Goal: Task Accomplishment & Management: Use online tool/utility

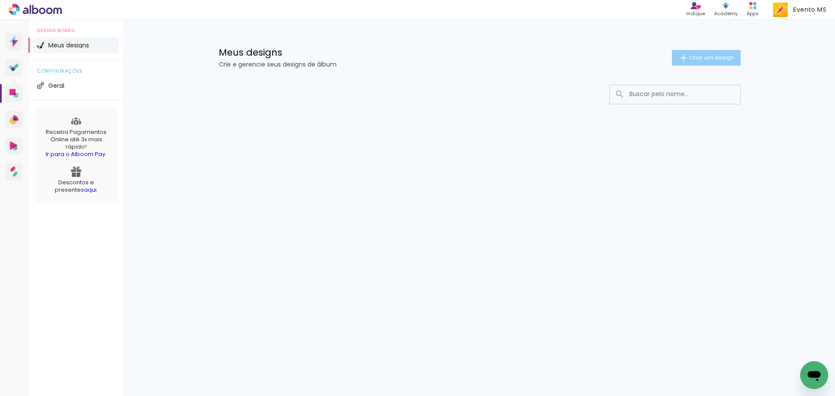
click at [682, 60] on iron-icon at bounding box center [683, 58] width 10 height 10
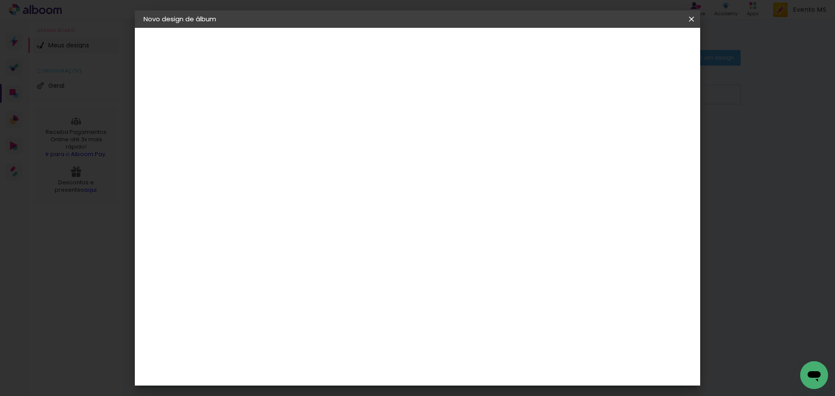
click at [286, 123] on div at bounding box center [286, 123] width 0 height 1
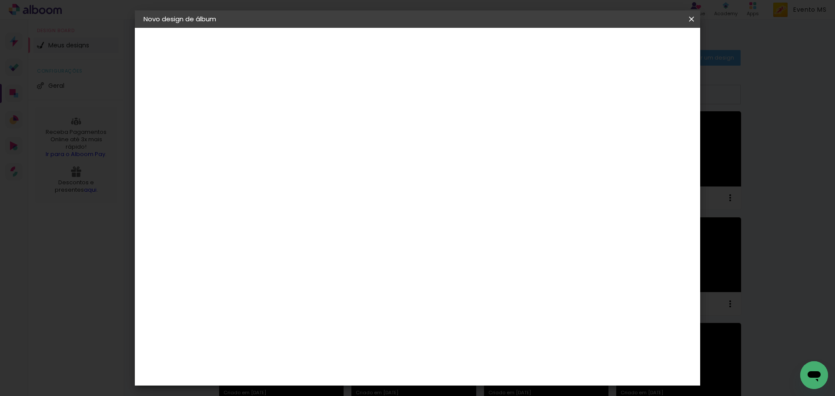
type input "Jéssica [PERSON_NAME]"
type paper-input "Jéssica [PERSON_NAME]"
click at [0, 0] on slot "Avançar" at bounding box center [0, 0] width 0 height 0
click at [449, 131] on paper-item "Tamanho Livre" at bounding box center [406, 132] width 83 height 19
click at [0, 0] on slot "Avançar" at bounding box center [0, 0] width 0 height 0
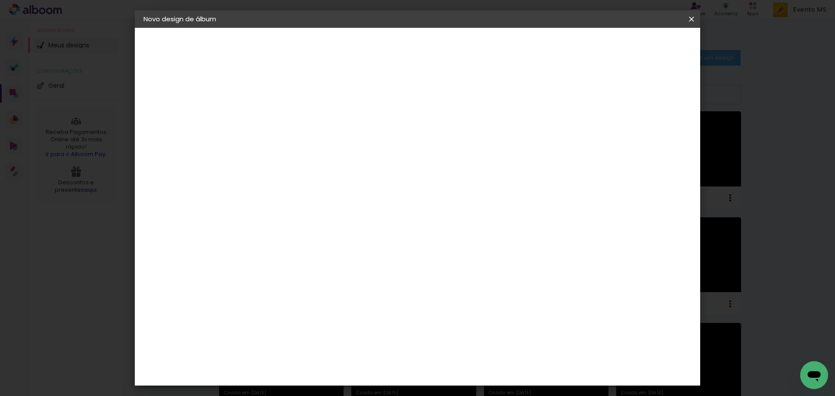
click at [646, 51] on paper-button "Iniciar design" at bounding box center [617, 46] width 57 height 15
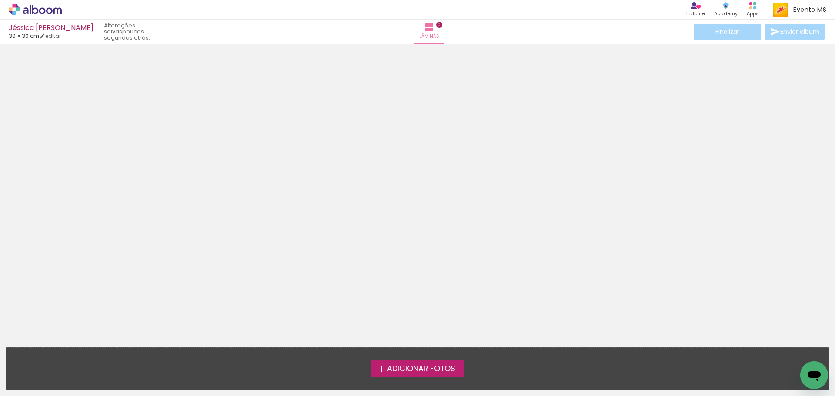
drag, startPoint x: 406, startPoint y: 367, endPoint x: 678, endPoint y: 364, distance: 271.8
click at [407, 367] on span "Adicionar Fotos" at bounding box center [421, 369] width 68 height 8
click at [0, 0] on input "file" at bounding box center [0, 0] width 0 height 0
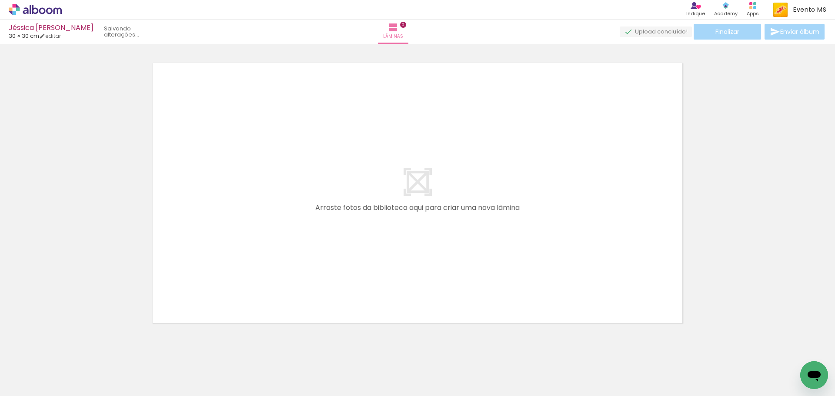
scroll to position [11, 0]
click at [23, 380] on span "Adicionar Fotos" at bounding box center [31, 385] width 26 height 10
click at [0, 0] on input "file" at bounding box center [0, 0] width 0 height 0
click at [41, 388] on span "Adicionar Fotos" at bounding box center [31, 385] width 26 height 10
click at [0, 0] on input "file" at bounding box center [0, 0] width 0 height 0
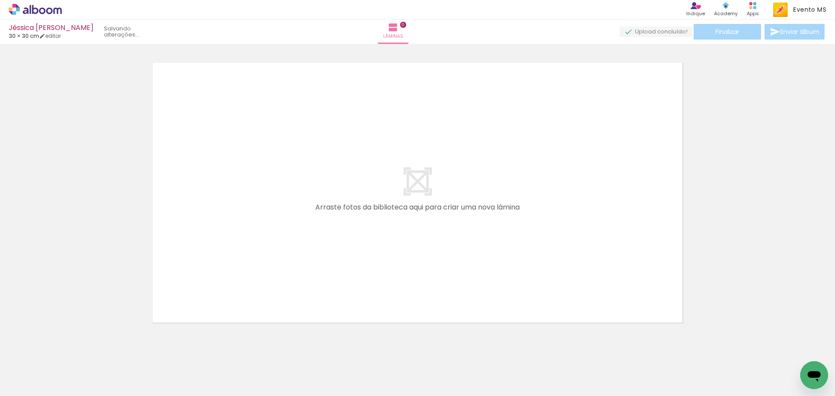
scroll to position [0, 0]
click at [72, 351] on iron-icon at bounding box center [67, 349] width 9 height 9
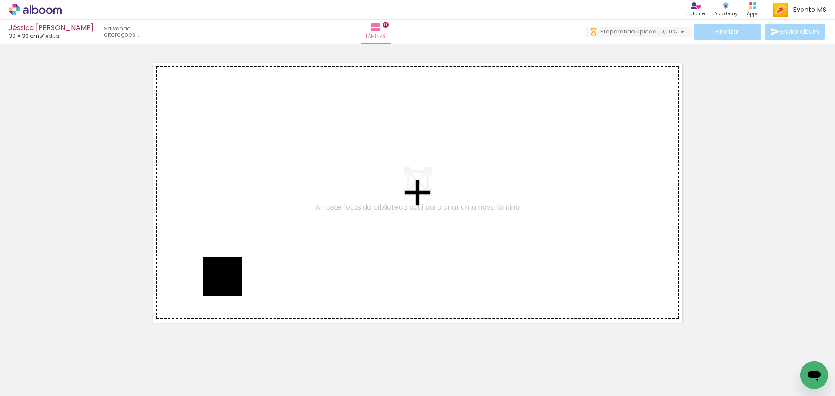
drag, startPoint x: 163, startPoint y: 344, endPoint x: 210, endPoint y: 297, distance: 66.7
click at [232, 276] on quentale-workspace at bounding box center [417, 198] width 835 height 396
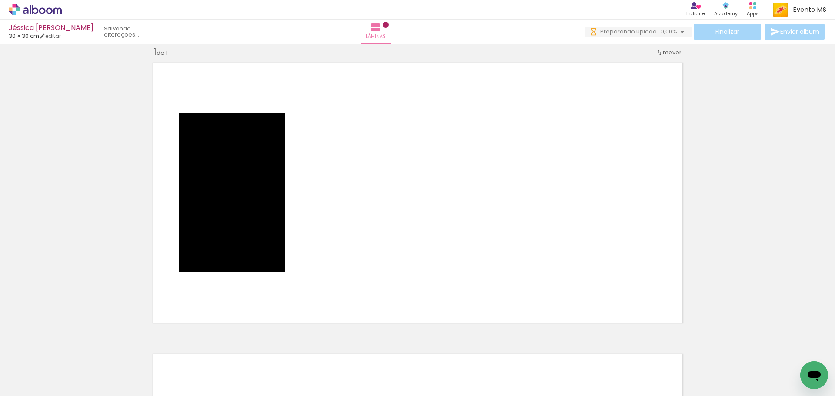
scroll to position [11, 0]
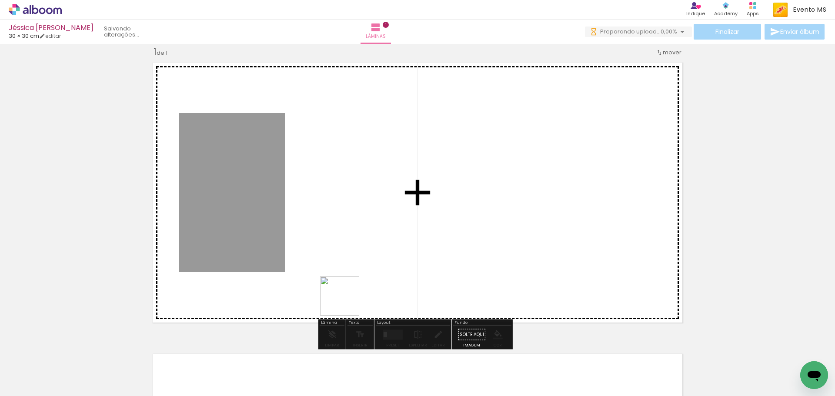
drag, startPoint x: 132, startPoint y: 380, endPoint x: 472, endPoint y: 239, distance: 367.9
click at [467, 240] on quentale-workspace at bounding box center [417, 198] width 835 height 396
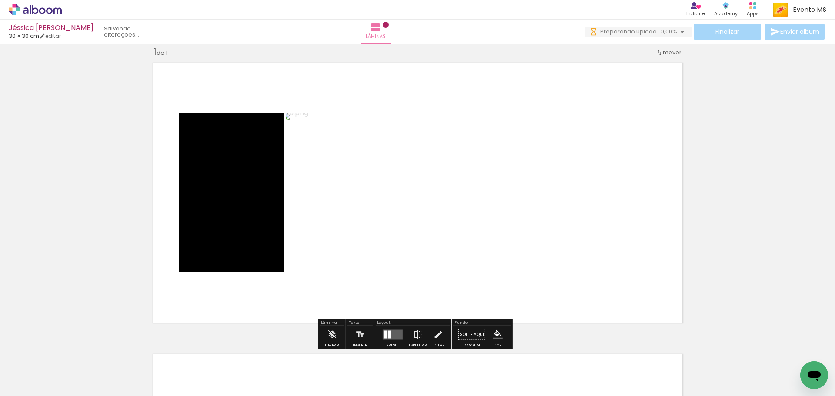
click at [722, 221] on div "Inserir lâmina 1 de 1" at bounding box center [417, 327] width 835 height 583
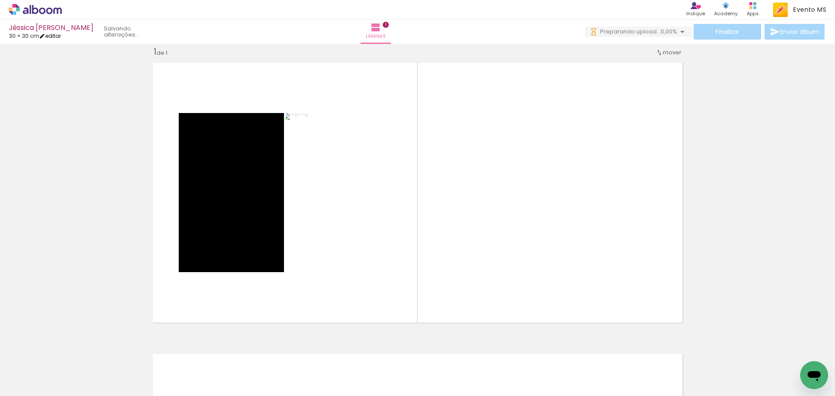
click at [60, 34] on link "editar" at bounding box center [50, 35] width 22 height 7
type input "30"
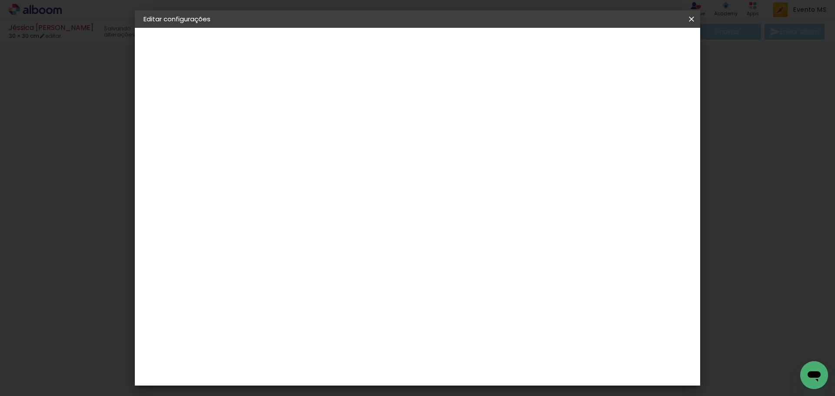
drag, startPoint x: 477, startPoint y: 363, endPoint x: 440, endPoint y: 360, distance: 37.5
click at [440, 360] on div "cm" at bounding box center [470, 363] width 341 height 30
drag, startPoint x: 474, startPoint y: 365, endPoint x: 444, endPoint y: 362, distance: 30.6
click at [444, 362] on div "cm" at bounding box center [470, 363] width 341 height 30
type input "42"
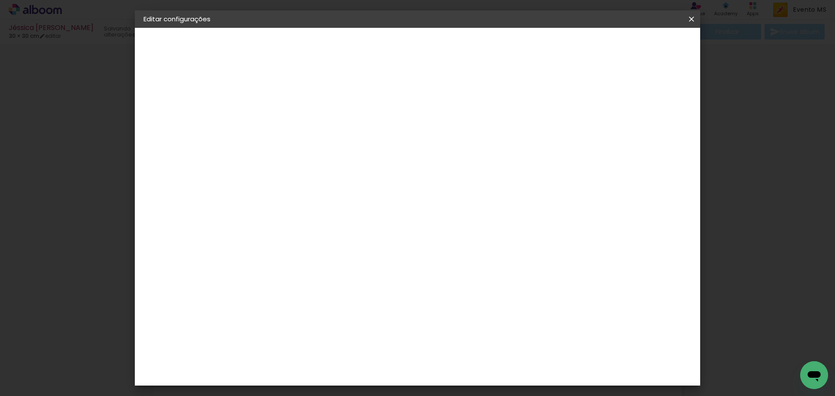
type paper-input "42"
click at [558, 49] on span "Salvar configurações" at bounding box center [526, 46] width 64 height 6
click at [558, 44] on span "Salvar configurações" at bounding box center [526, 46] width 64 height 6
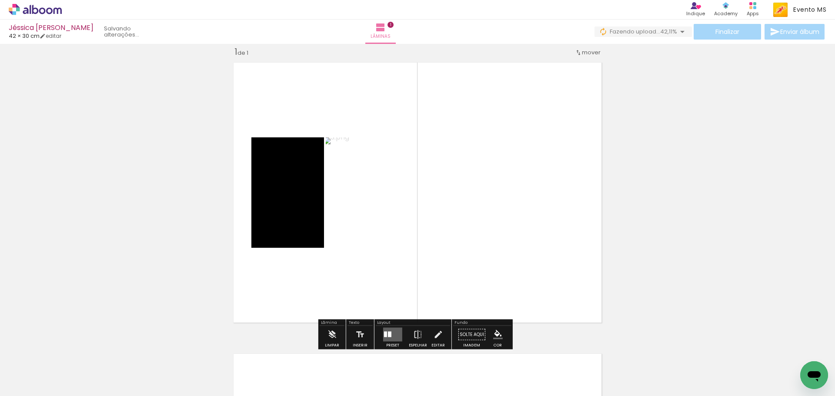
drag, startPoint x: 389, startPoint y: 336, endPoint x: 622, endPoint y: 209, distance: 265.6
click at [389, 334] on div at bounding box center [389, 335] width 3 height 6
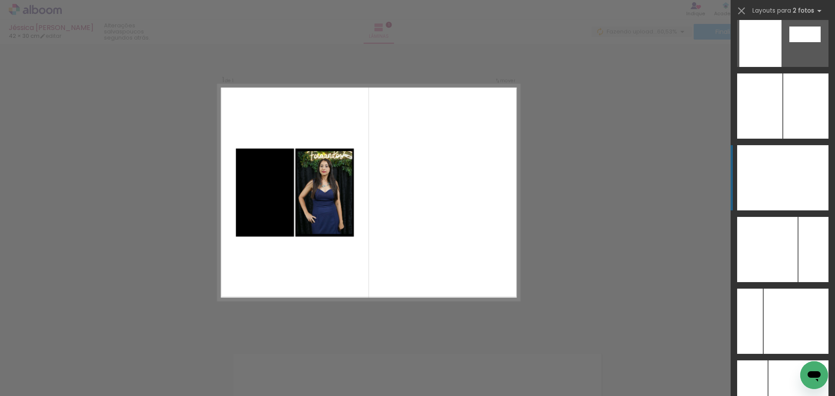
scroll to position [3380, 0]
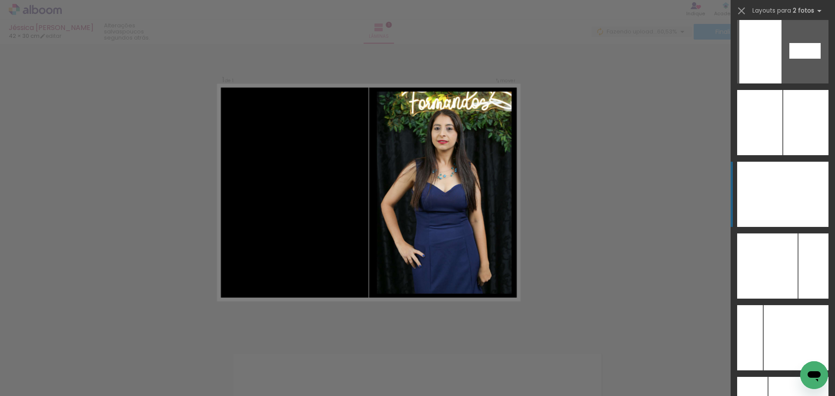
click at [794, 192] on div at bounding box center [806, 194] width 46 height 65
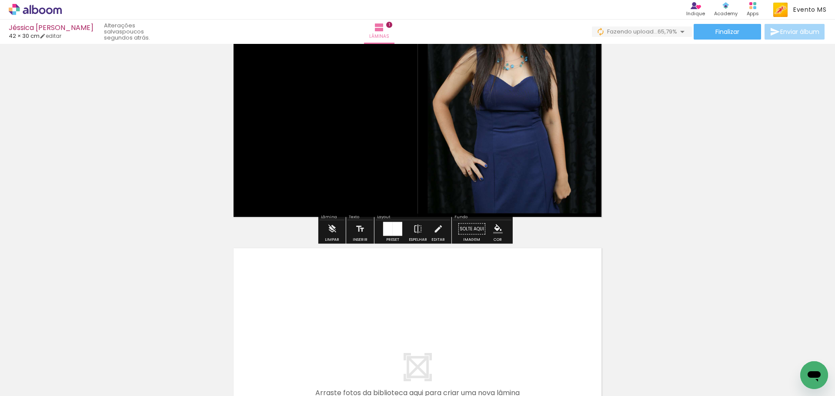
scroll to position [229, 0]
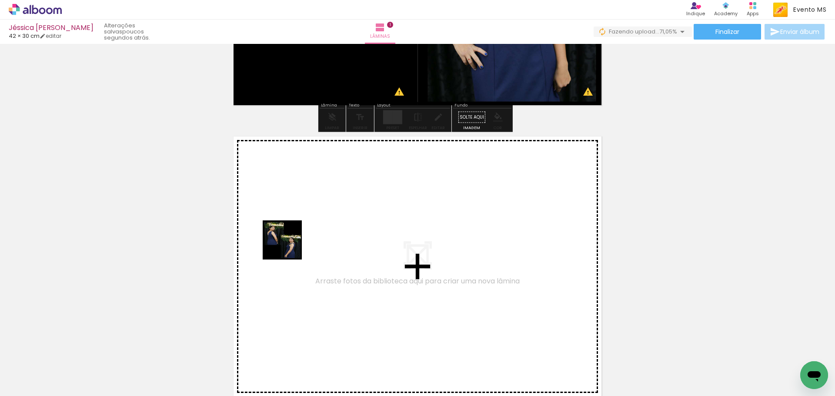
drag, startPoint x: 187, startPoint y: 376, endPoint x: 290, endPoint y: 246, distance: 165.7
click at [290, 246] on quentale-workspace at bounding box center [417, 198] width 835 height 396
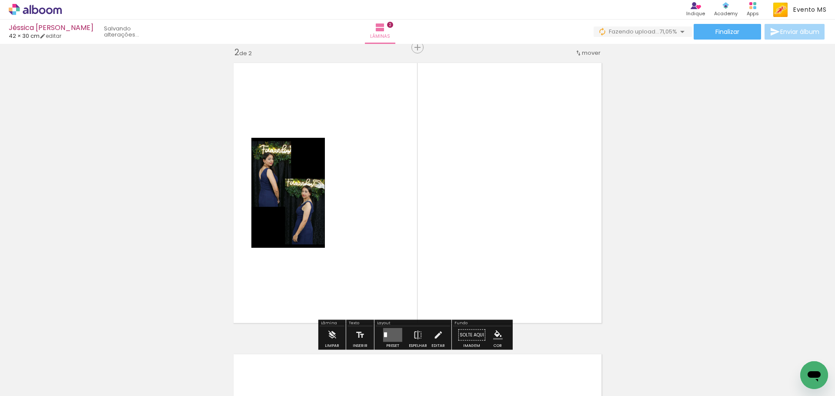
scroll to position [303, 0]
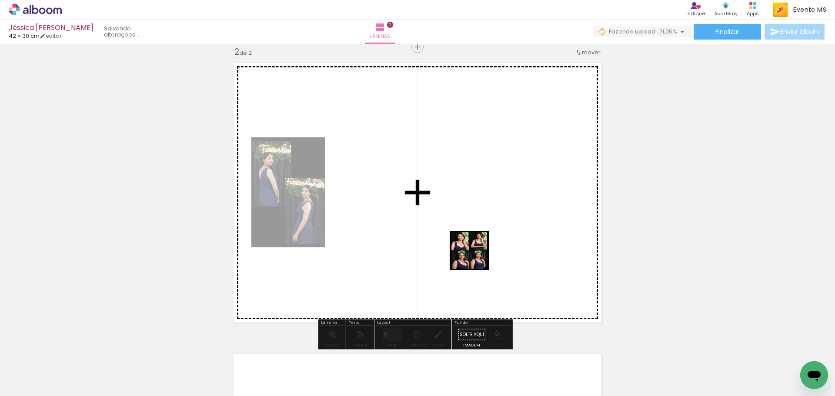
drag, startPoint x: 242, startPoint y: 370, endPoint x: 493, endPoint y: 236, distance: 284.2
click at [484, 245] on quentale-workspace at bounding box center [417, 198] width 835 height 396
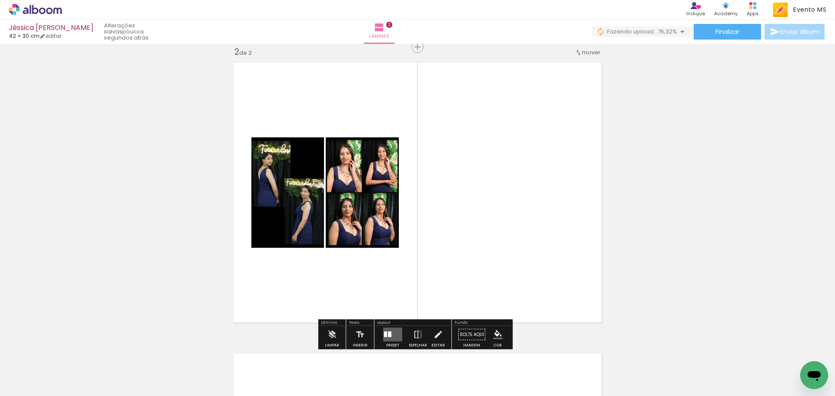
click at [389, 334] on div at bounding box center [389, 335] width 3 height 6
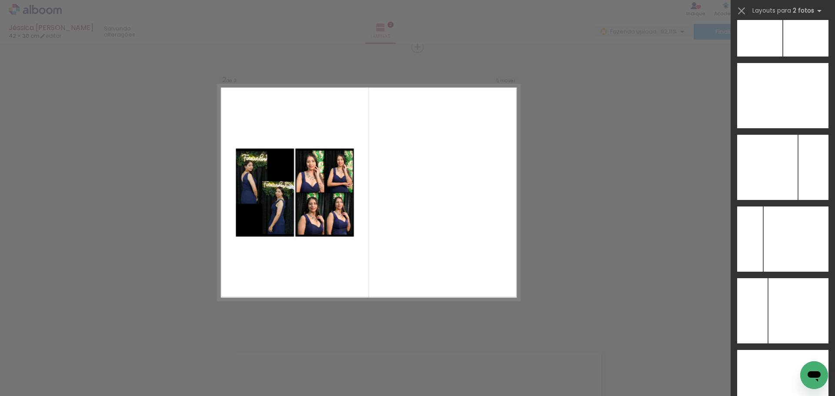
scroll to position [3380, 0]
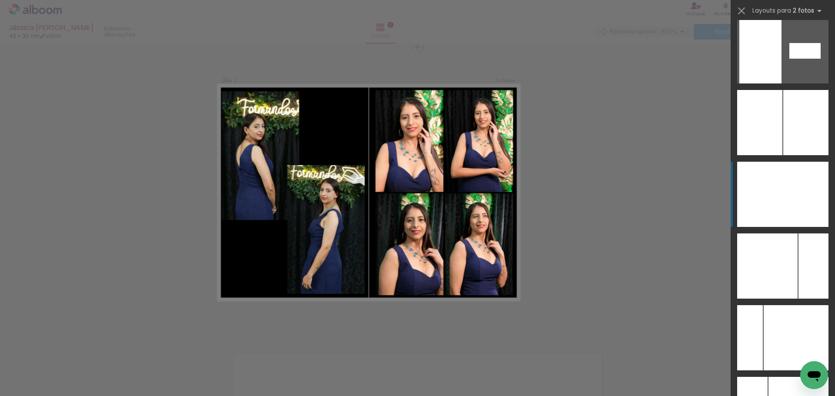
click at [804, 205] on div at bounding box center [806, 194] width 46 height 65
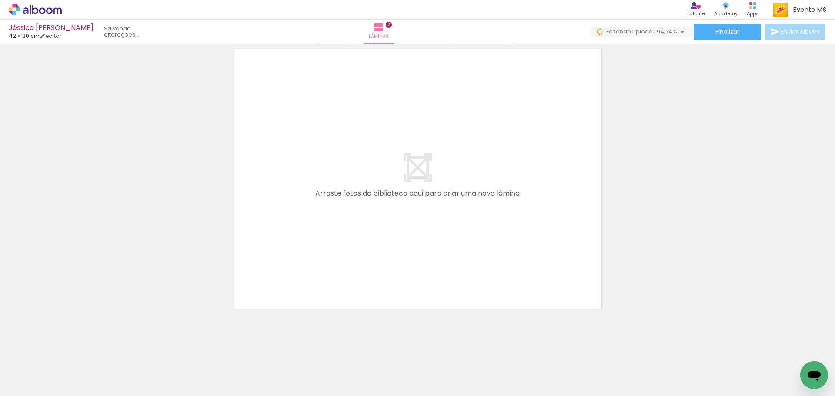
scroll to position [610, 0]
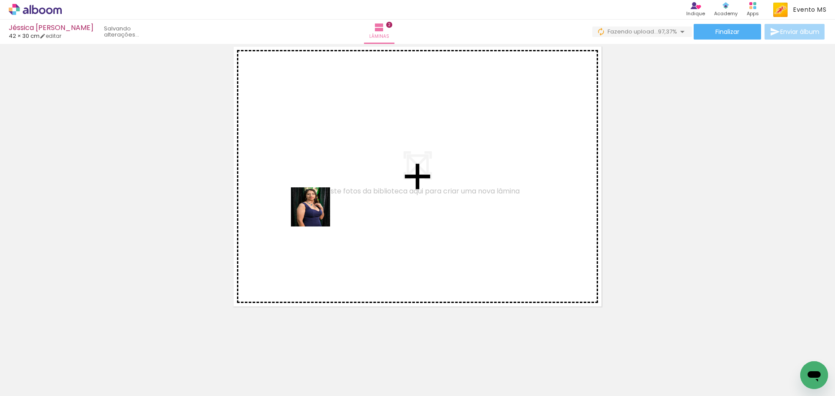
drag, startPoint x: 286, startPoint y: 372, endPoint x: 307, endPoint y: 211, distance: 161.8
click at [317, 206] on quentale-workspace at bounding box center [417, 198] width 835 height 396
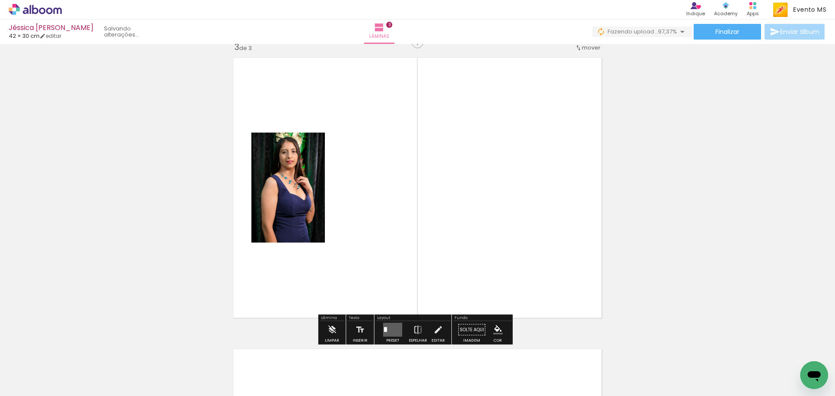
scroll to position [594, 0]
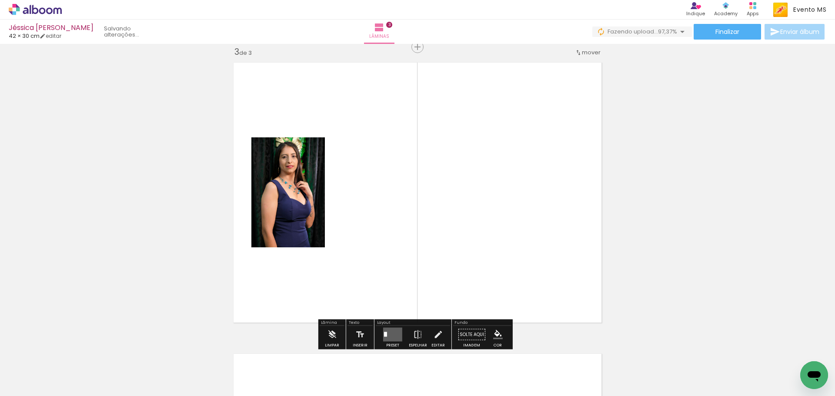
drag, startPoint x: 328, startPoint y: 367, endPoint x: 485, endPoint y: 216, distance: 218.0
click at [484, 217] on quentale-workspace at bounding box center [417, 198] width 835 height 396
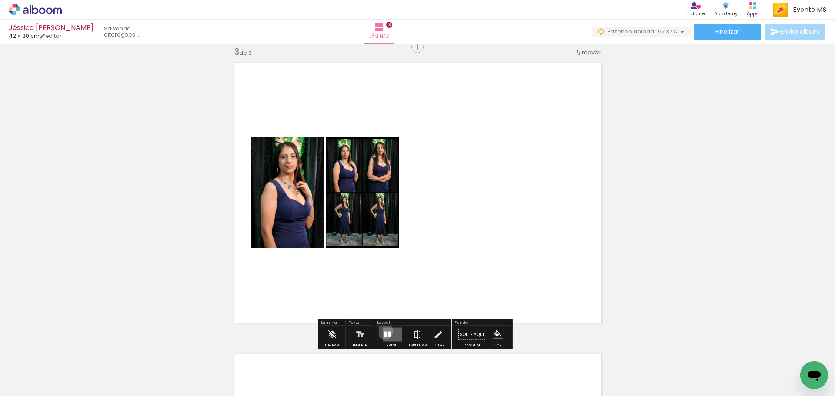
click at [383, 331] on quentale-layouter at bounding box center [392, 335] width 19 height 14
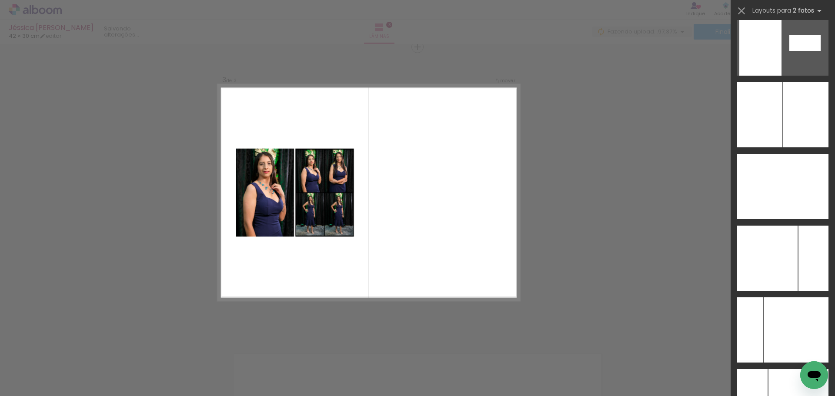
scroll to position [3405, 0]
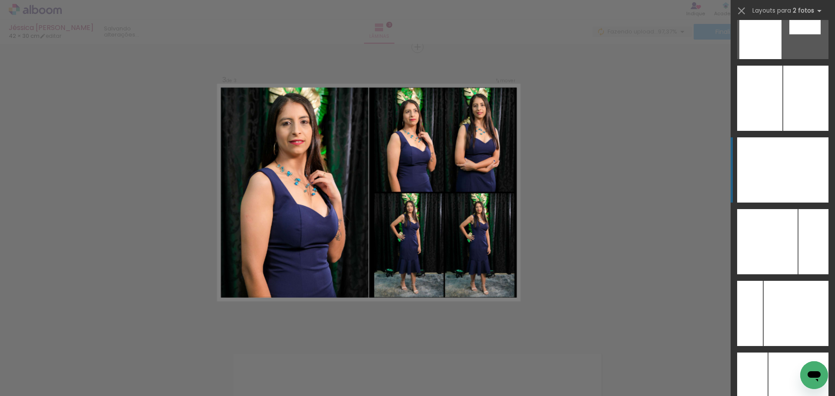
click at [799, 181] on div at bounding box center [806, 169] width 46 height 65
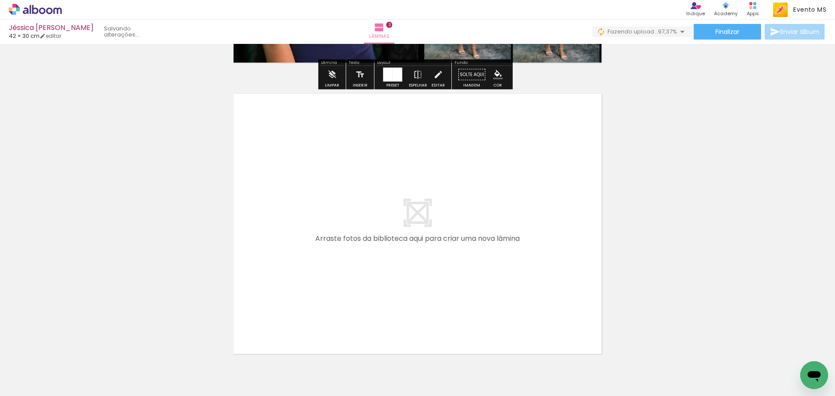
scroll to position [855, 0]
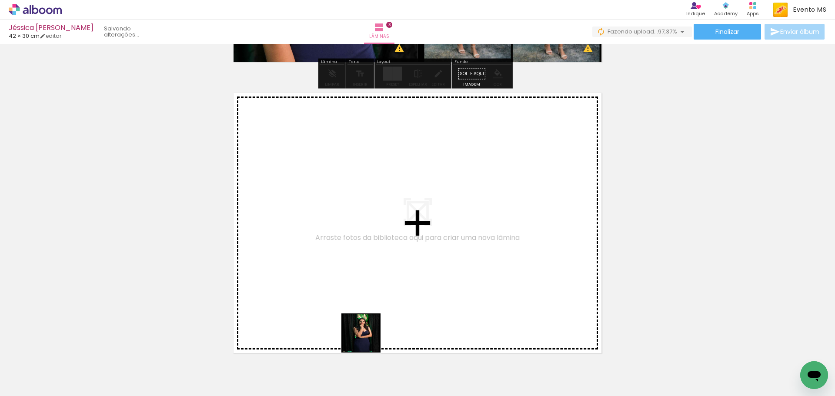
drag, startPoint x: 384, startPoint y: 372, endPoint x: 336, endPoint y: 282, distance: 102.3
click at [336, 282] on quentale-workspace at bounding box center [417, 198] width 835 height 396
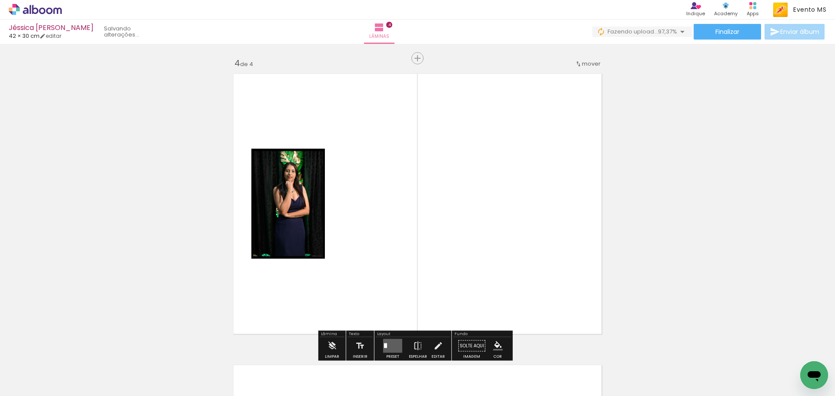
scroll to position [885, 0]
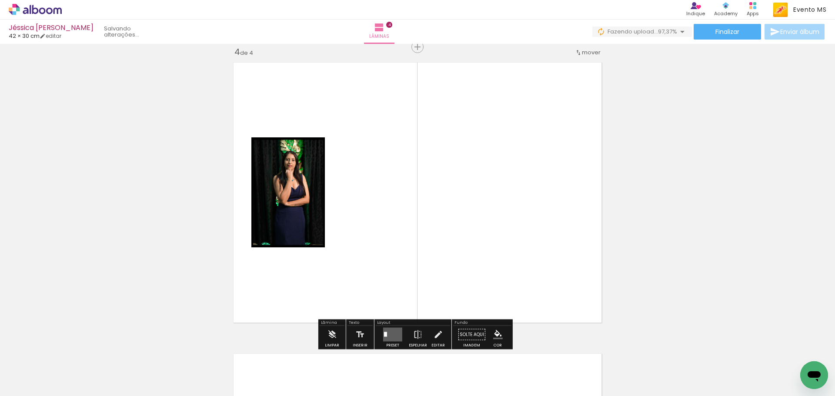
drag, startPoint x: 434, startPoint y: 378, endPoint x: 520, endPoint y: 247, distance: 156.3
click at [520, 247] on quentale-workspace at bounding box center [417, 198] width 835 height 396
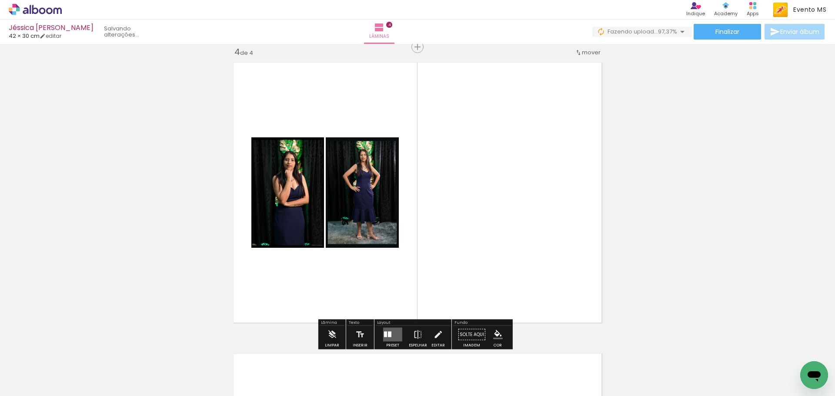
click at [392, 334] on quentale-layouter at bounding box center [392, 335] width 19 height 14
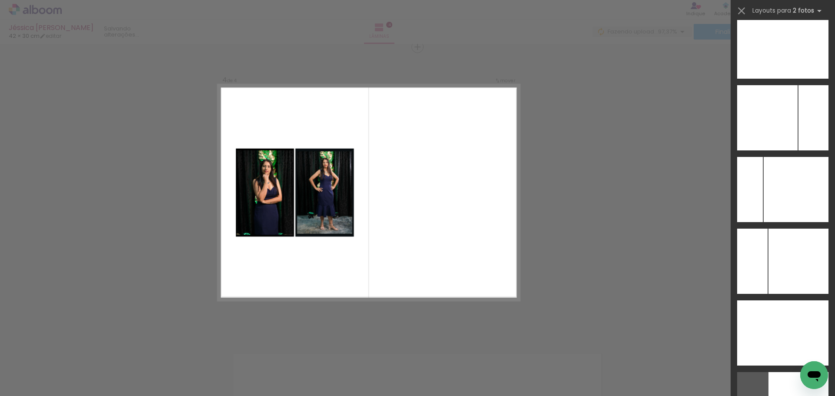
scroll to position [3438, 0]
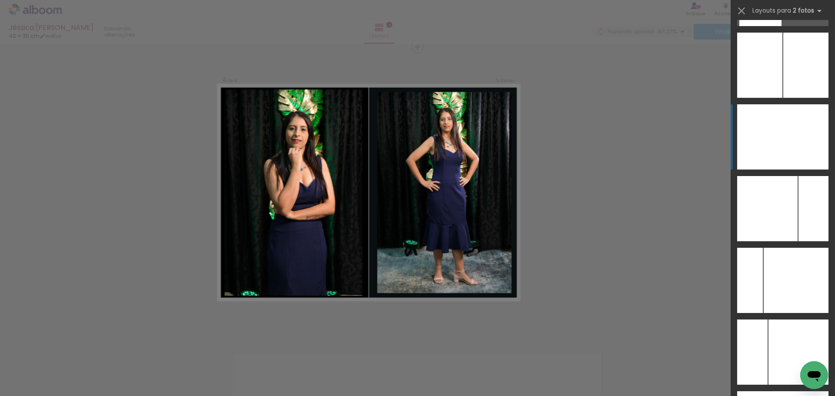
click at [802, 151] on div at bounding box center [806, 136] width 46 height 65
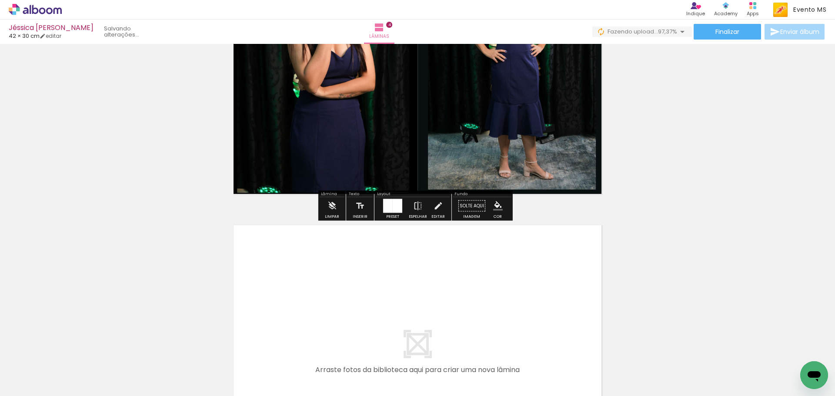
scroll to position [1146, 0]
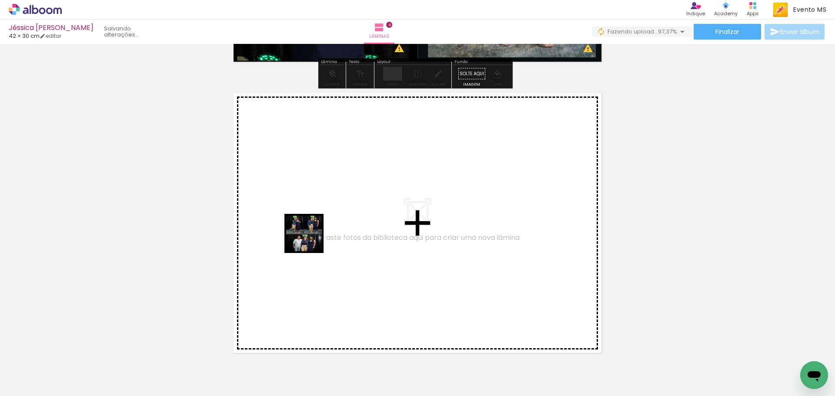
drag, startPoint x: 455, startPoint y: 356, endPoint x: 291, endPoint y: 223, distance: 210.5
click at [291, 223] on quentale-workspace at bounding box center [417, 198] width 835 height 396
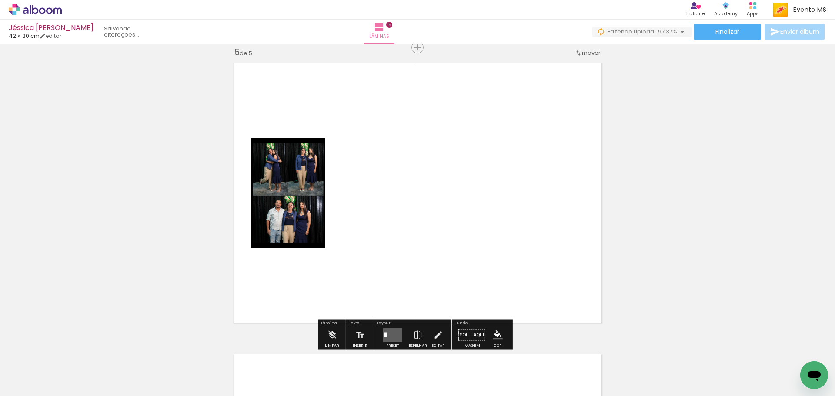
scroll to position [1177, 0]
drag, startPoint x: 531, startPoint y: 375, endPoint x: 507, endPoint y: 263, distance: 114.7
click at [514, 270] on quentale-workspace at bounding box center [417, 198] width 835 height 396
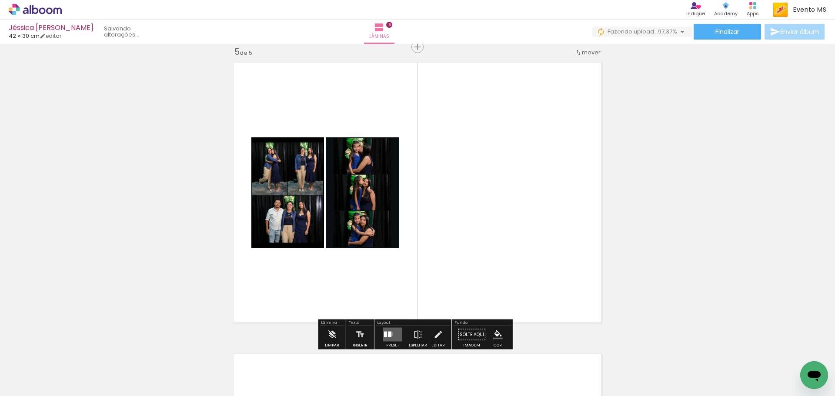
click at [389, 334] on div at bounding box center [389, 335] width 3 height 6
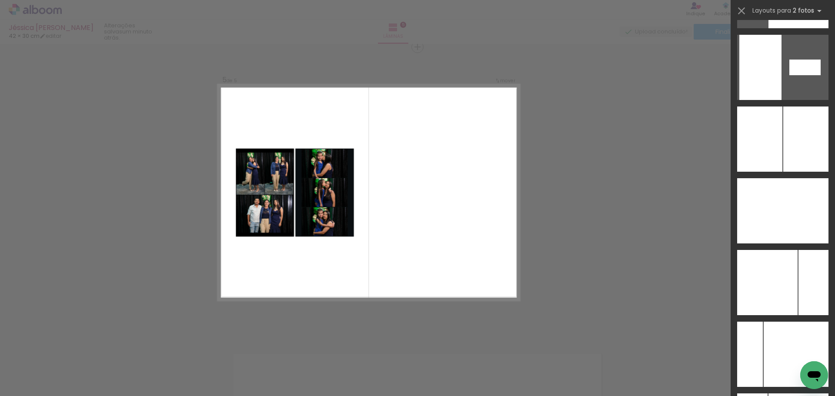
scroll to position [3372, 0]
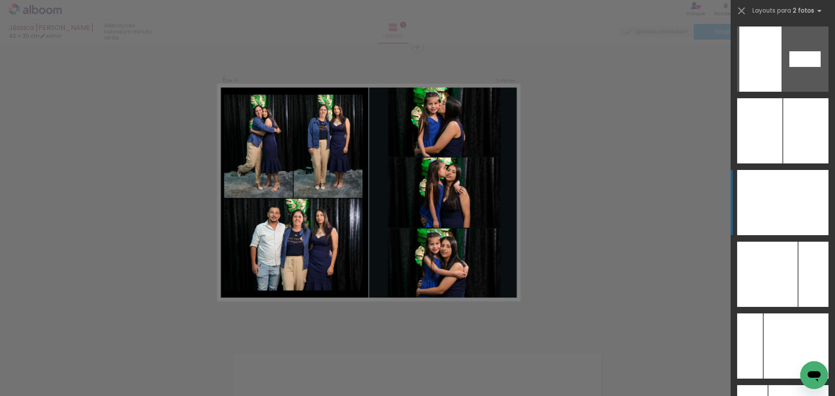
click at [804, 196] on div at bounding box center [806, 202] width 46 height 65
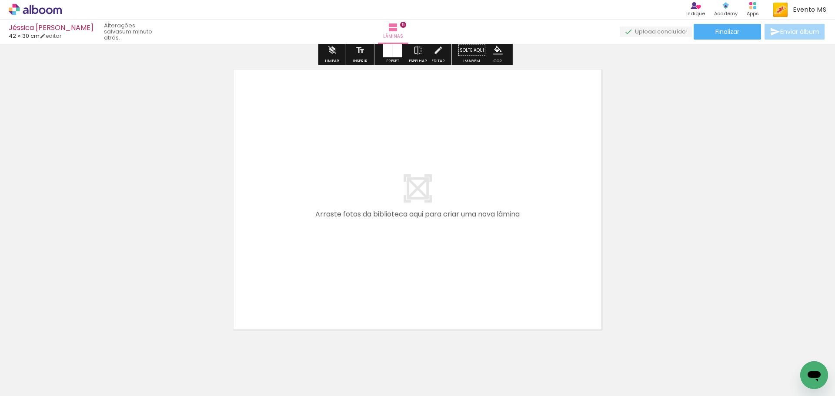
scroll to position [1484, 0]
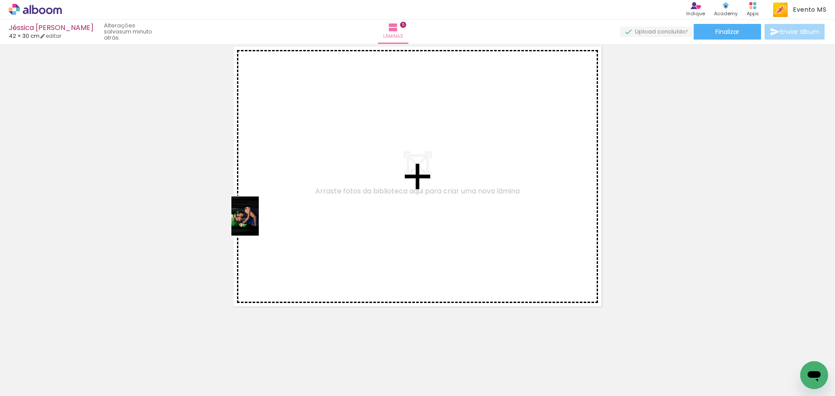
drag, startPoint x: 572, startPoint y: 366, endPoint x: 257, endPoint y: 223, distance: 345.6
click at [257, 223] on quentale-workspace at bounding box center [417, 198] width 835 height 396
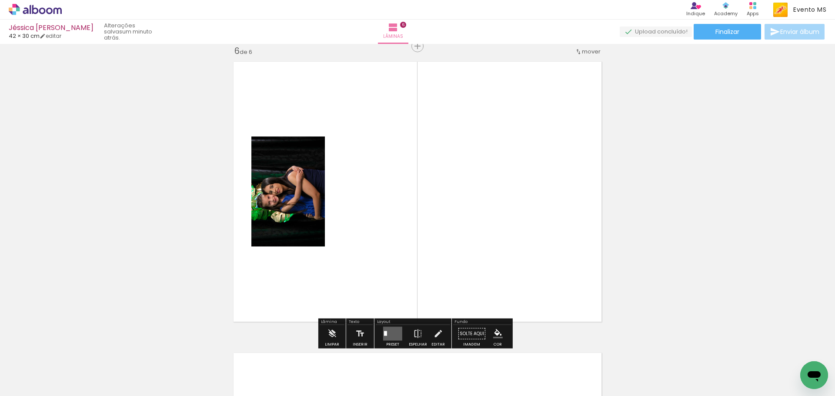
scroll to position [1468, 0]
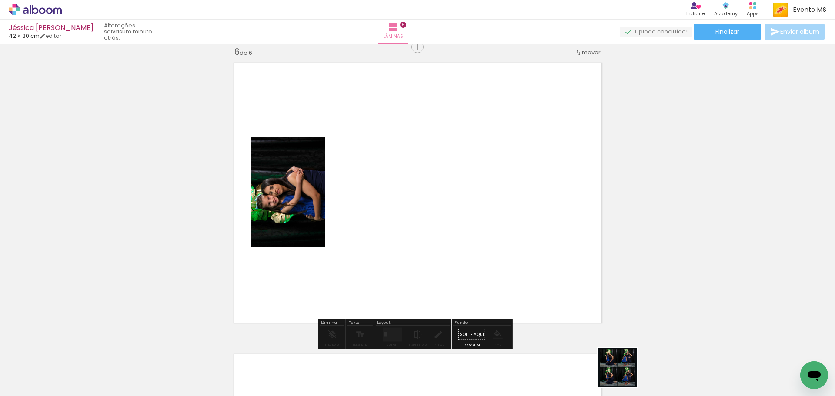
drag, startPoint x: 624, startPoint y: 374, endPoint x: 497, endPoint y: 262, distance: 169.5
click at [497, 263] on quentale-workspace at bounding box center [417, 198] width 835 height 396
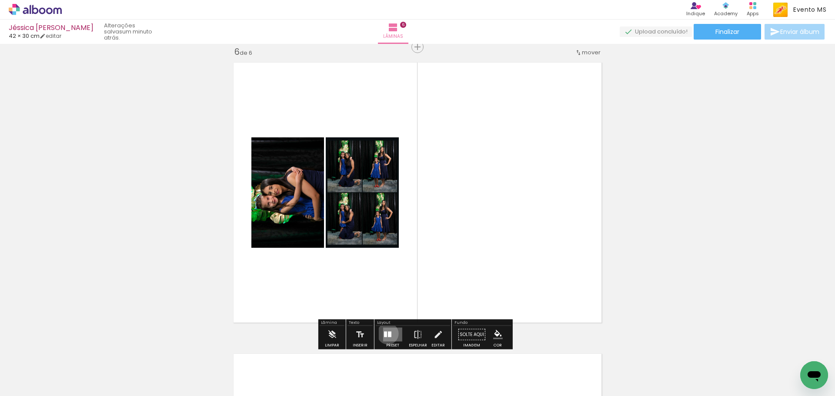
drag, startPoint x: 386, startPoint y: 334, endPoint x: 559, endPoint y: 206, distance: 215.2
click at [388, 332] on div at bounding box center [389, 335] width 3 height 6
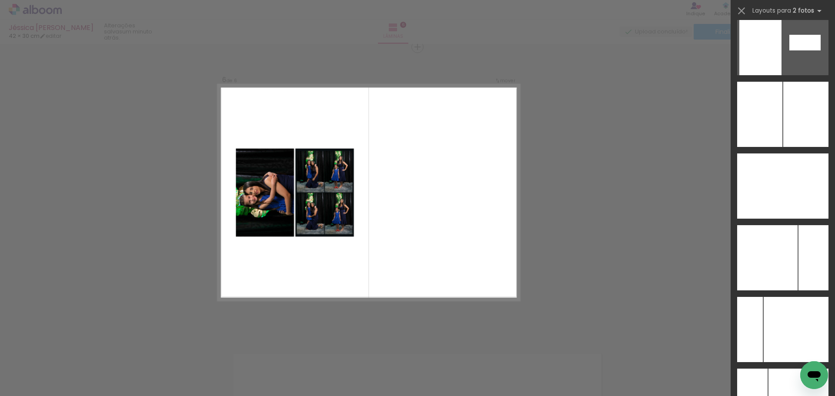
scroll to position [3430, 0]
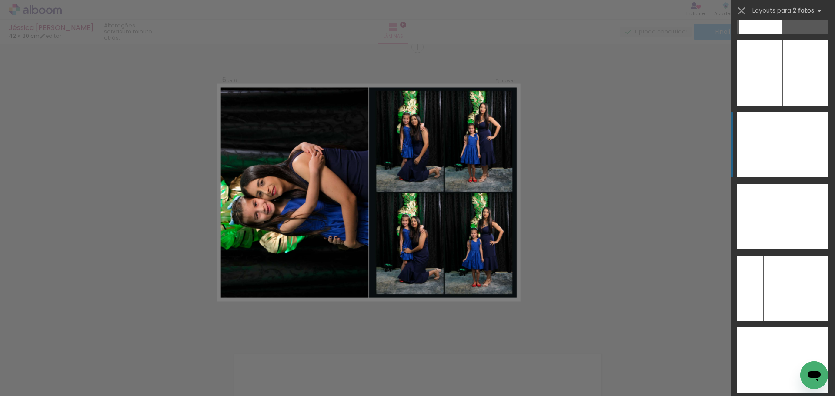
click at [787, 144] on div at bounding box center [806, 144] width 46 height 65
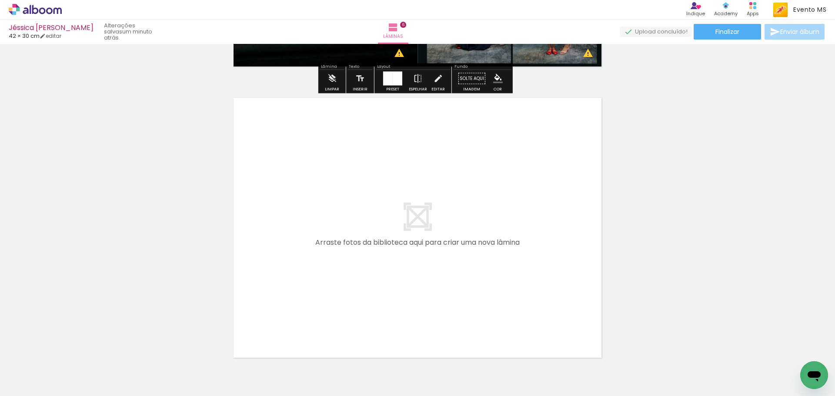
scroll to position [1775, 0]
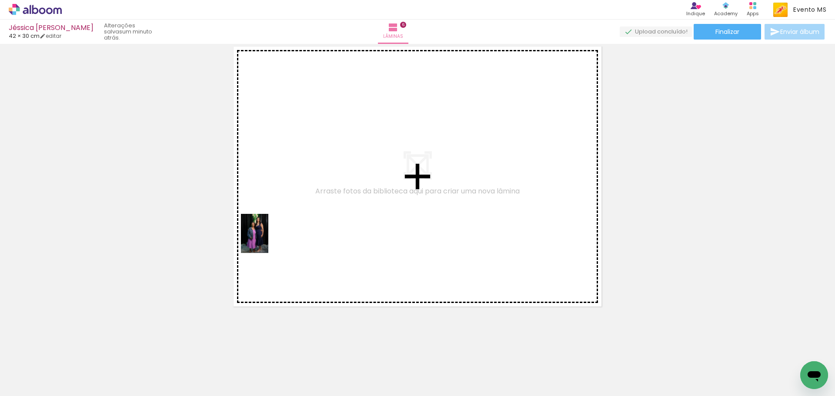
drag, startPoint x: 687, startPoint y: 380, endPoint x: 425, endPoint y: 294, distance: 275.6
click at [267, 238] on quentale-workspace at bounding box center [417, 198] width 835 height 396
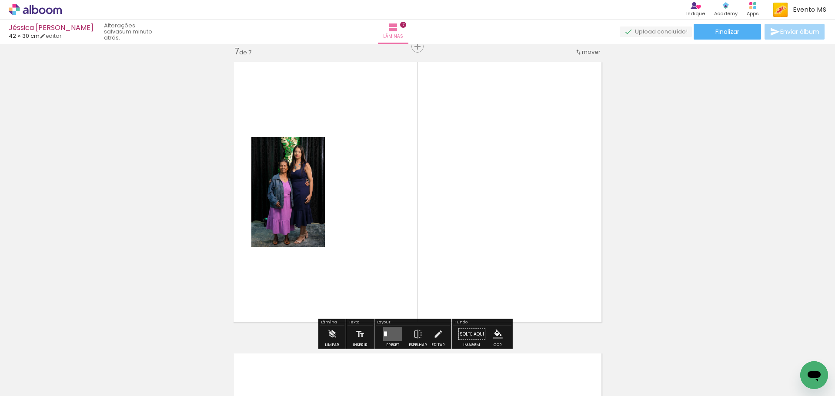
scroll to position [1759, 0]
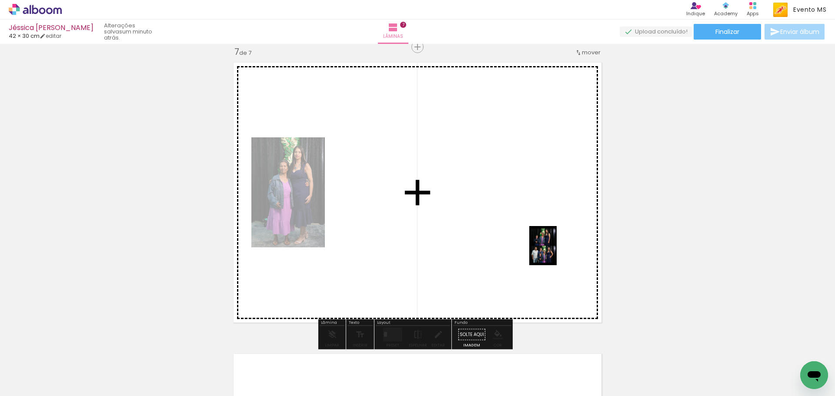
drag, startPoint x: 731, startPoint y: 374, endPoint x: 550, endPoint y: 250, distance: 218.4
click at [554, 251] on quentale-workspace at bounding box center [417, 198] width 835 height 396
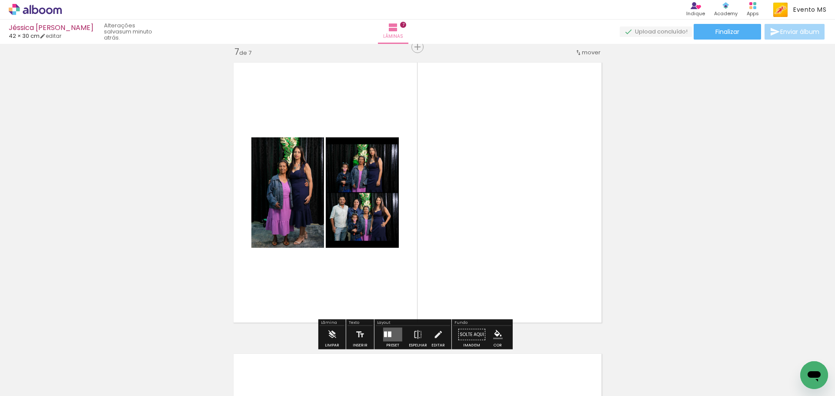
drag, startPoint x: 390, startPoint y: 331, endPoint x: 461, endPoint y: 289, distance: 82.5
click at [393, 330] on quentale-layouter at bounding box center [392, 335] width 19 height 14
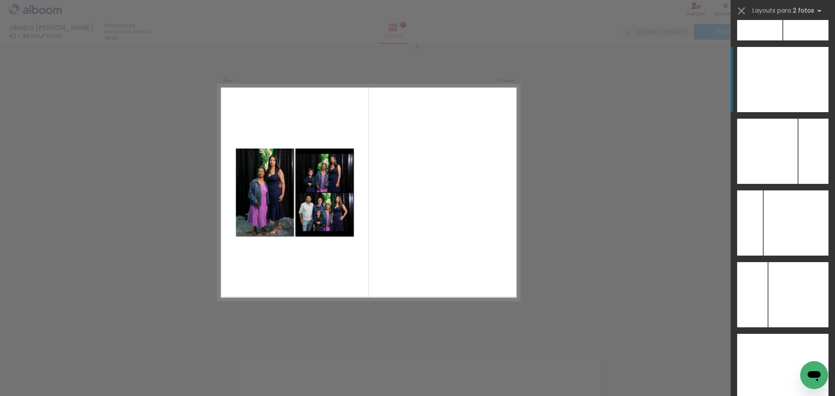
scroll to position [3421, 0]
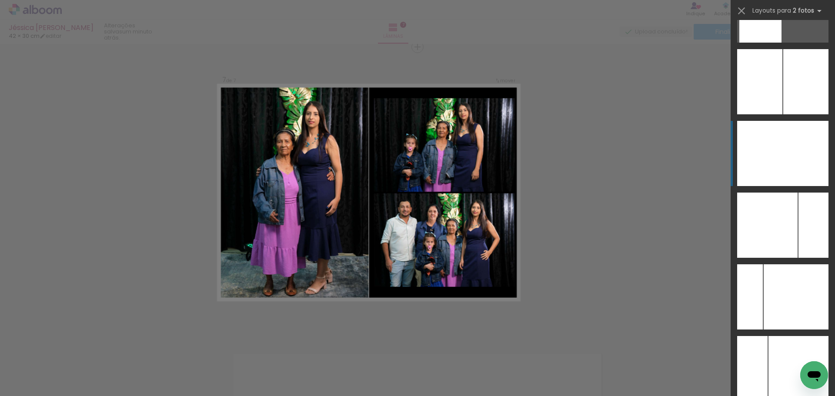
click at [787, 158] on div at bounding box center [806, 153] width 46 height 65
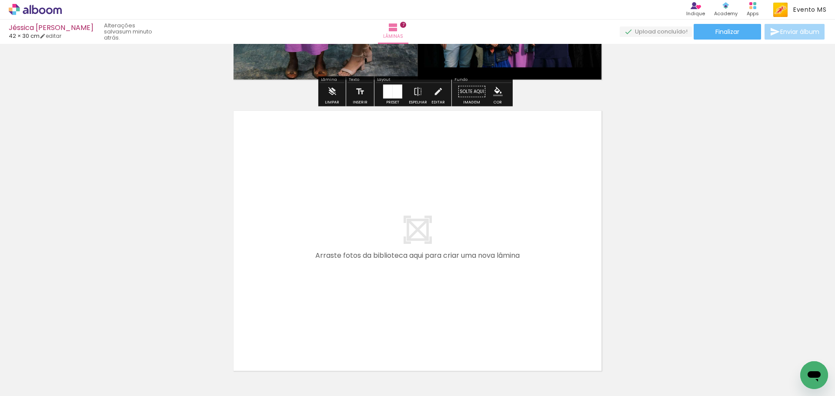
scroll to position [2020, 0]
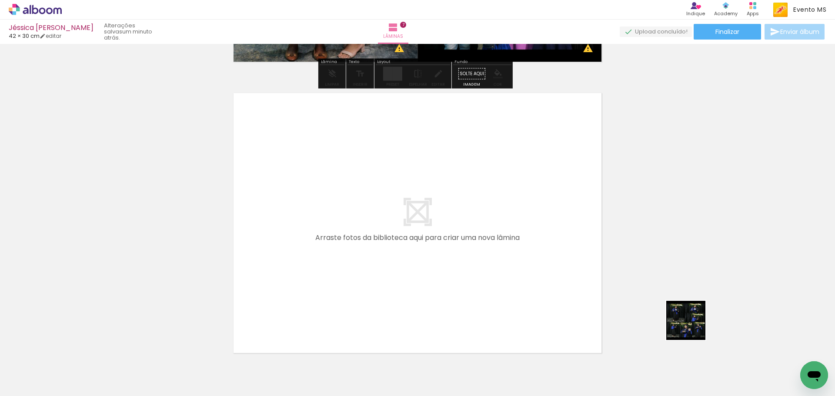
drag, startPoint x: 692, startPoint y: 327, endPoint x: 347, endPoint y: 213, distance: 363.7
click at [347, 213] on quentale-workspace at bounding box center [417, 198] width 835 height 396
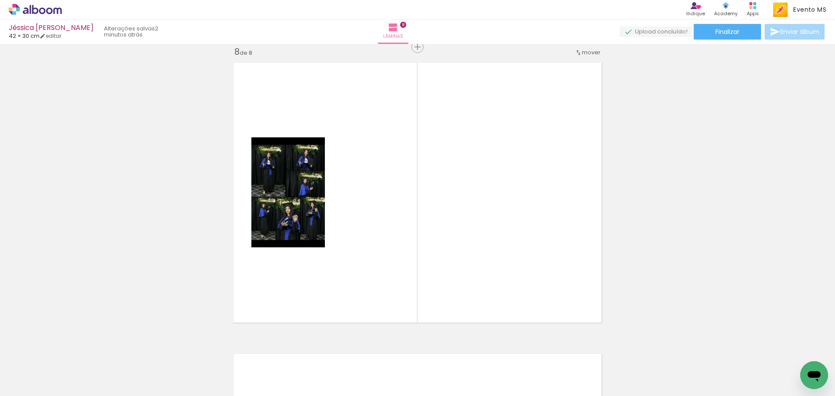
scroll to position [0, 454]
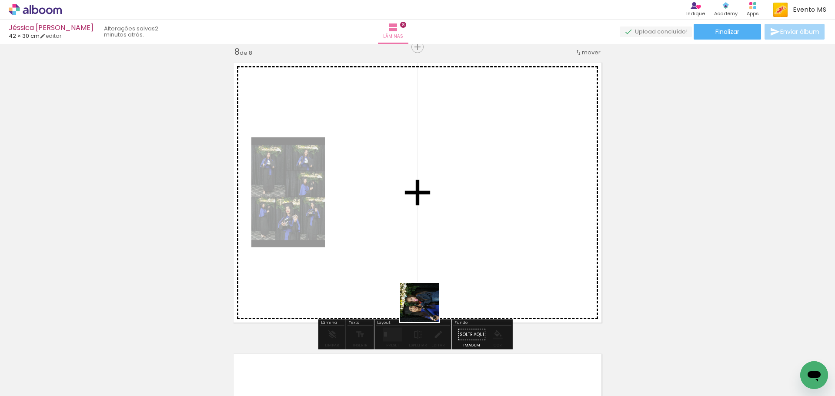
drag, startPoint x: 421, startPoint y: 326, endPoint x: 457, endPoint y: 262, distance: 73.4
click at [474, 256] on quentale-workspace at bounding box center [417, 198] width 835 height 396
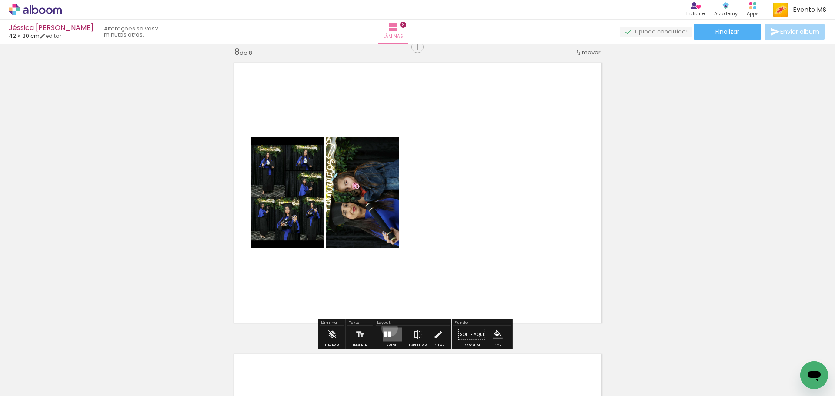
click at [387, 328] on quentale-layouter at bounding box center [392, 335] width 19 height 14
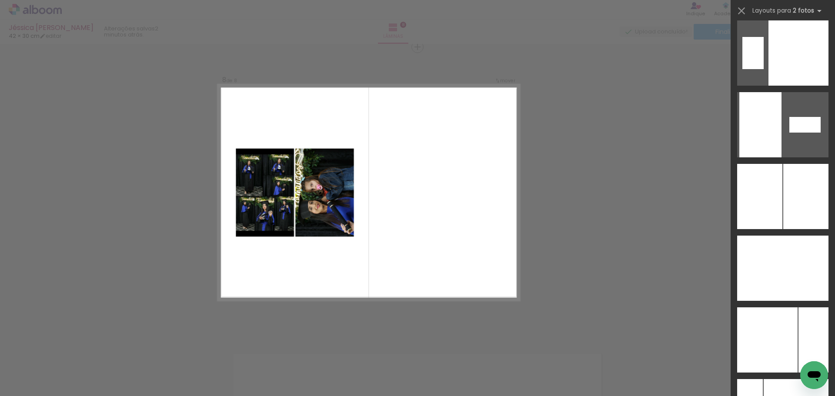
scroll to position [3315, 0]
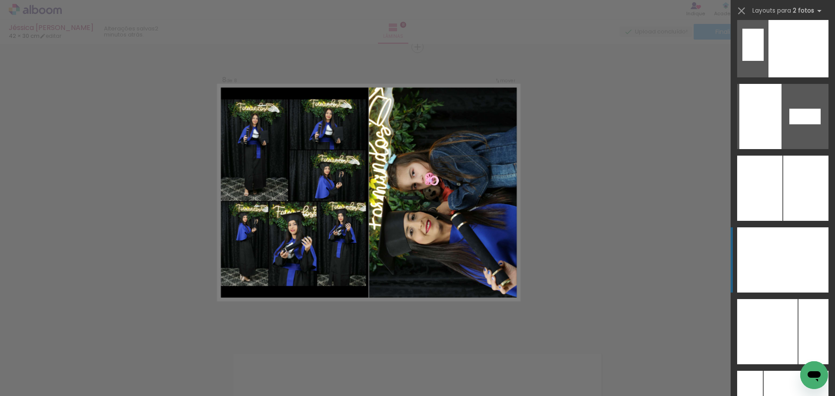
click at [761, 245] on div at bounding box center [760, 259] width 46 height 65
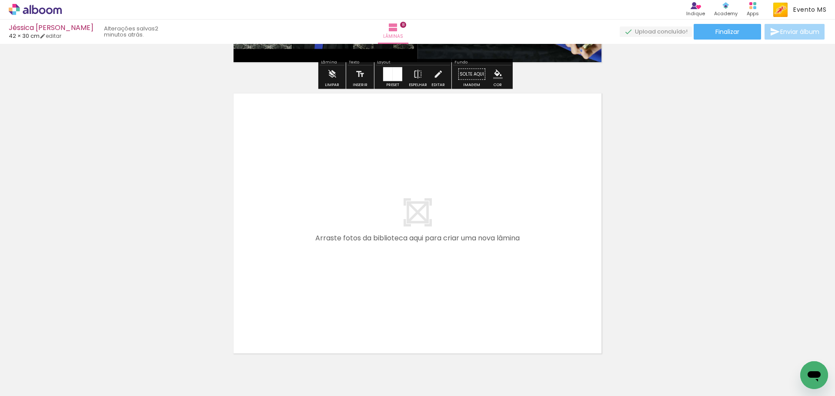
scroll to position [2312, 0]
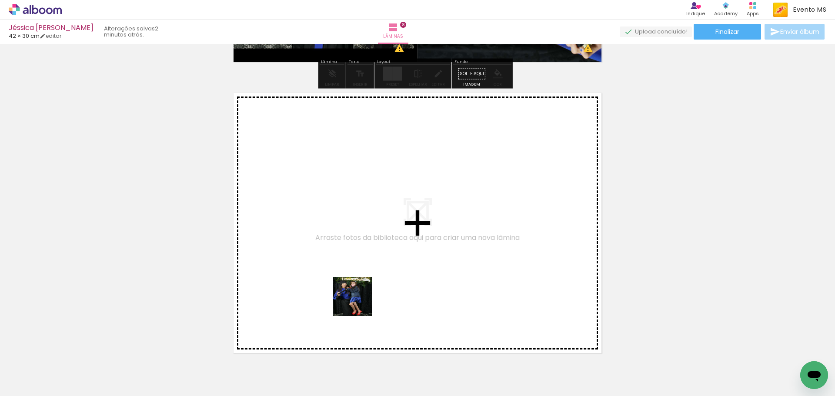
drag, startPoint x: 406, startPoint y: 370, endPoint x: 335, endPoint y: 254, distance: 135.4
click at [335, 254] on quentale-workspace at bounding box center [417, 198] width 835 height 396
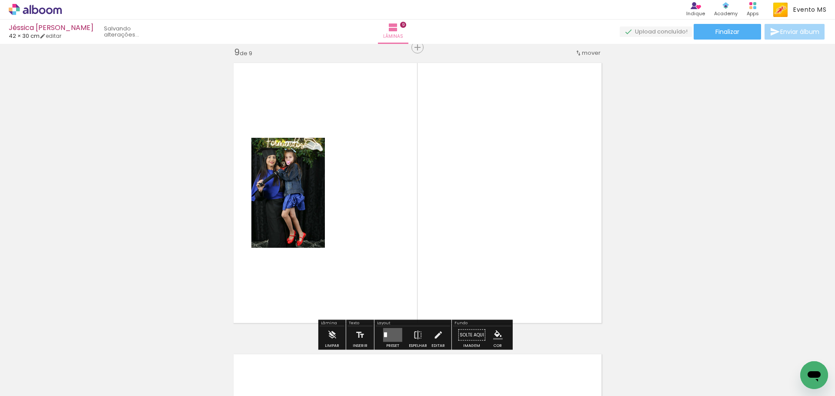
scroll to position [2342, 0]
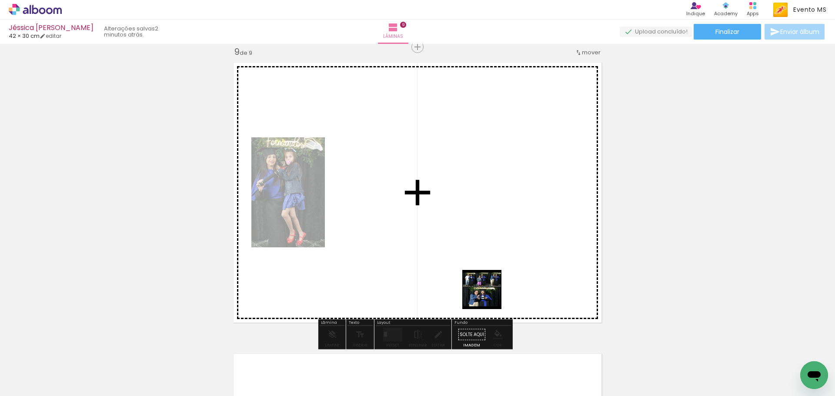
drag, startPoint x: 455, startPoint y: 363, endPoint x: 491, endPoint y: 238, distance: 129.5
click at [498, 237] on quentale-workspace at bounding box center [417, 198] width 835 height 396
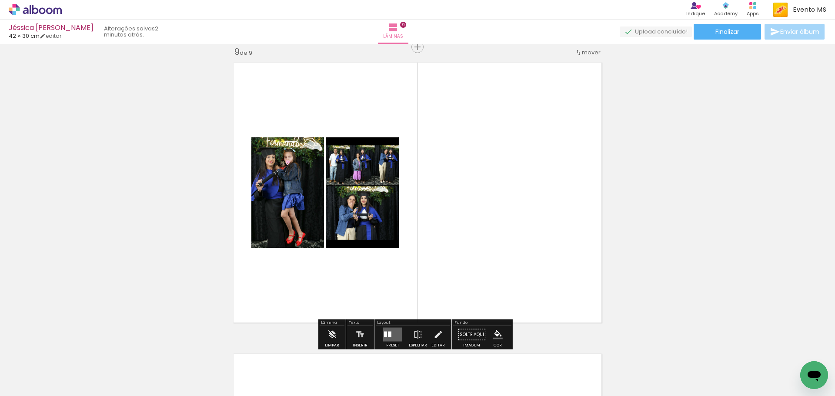
click at [389, 334] on div at bounding box center [389, 335] width 3 height 6
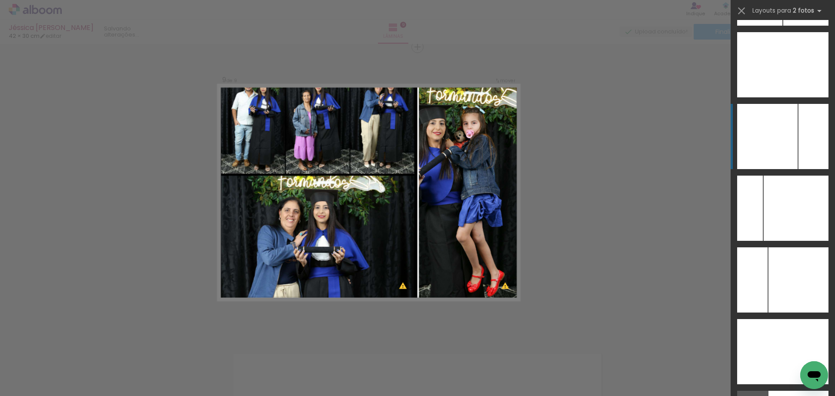
scroll to position [3486, 0]
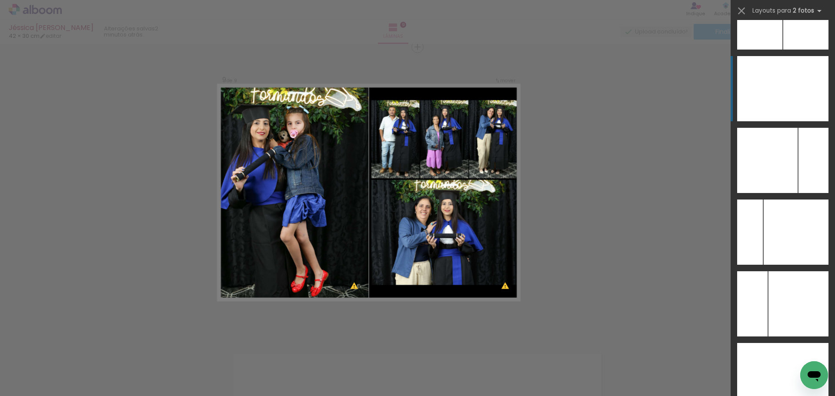
click at [808, 97] on div at bounding box center [806, 88] width 46 height 65
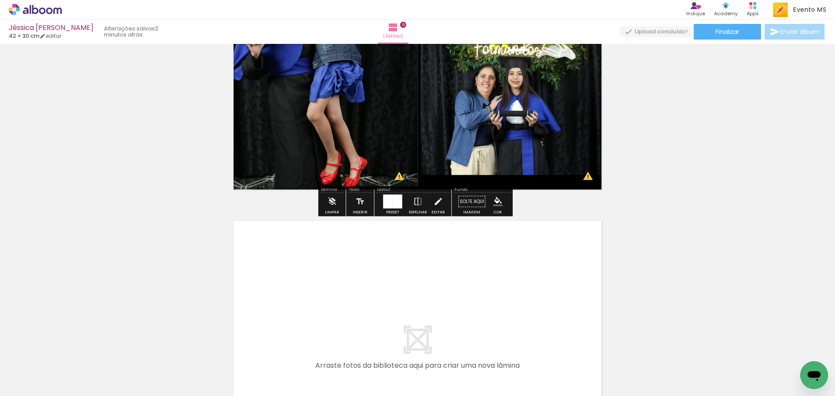
scroll to position [2603, 0]
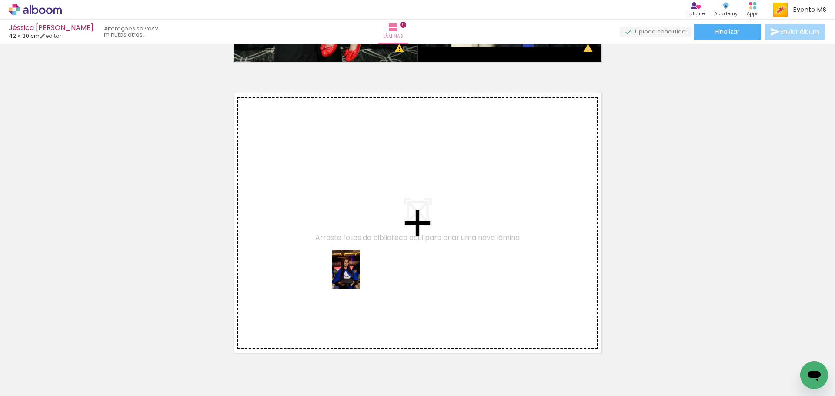
drag, startPoint x: 414, startPoint y: 309, endPoint x: 359, endPoint y: 275, distance: 65.2
click at [359, 275] on quentale-workspace at bounding box center [417, 198] width 835 height 396
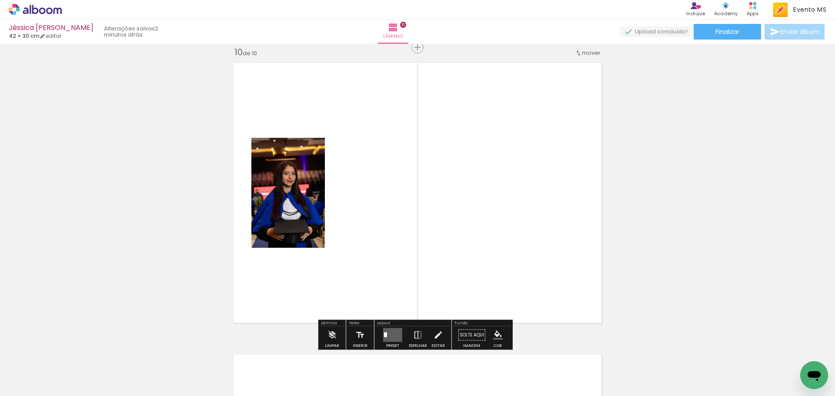
scroll to position [2633, 0]
drag, startPoint x: 554, startPoint y: 371, endPoint x: 491, endPoint y: 284, distance: 108.1
click at [505, 315] on quentale-workspace at bounding box center [417, 198] width 835 height 396
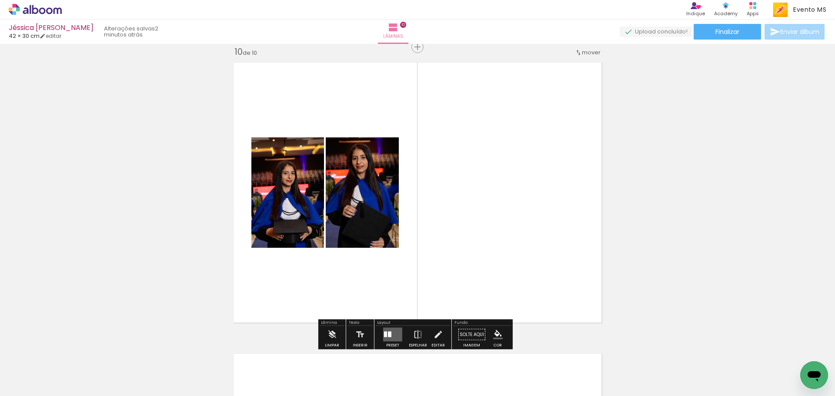
click at [387, 330] on quentale-layouter at bounding box center [392, 335] width 19 height 14
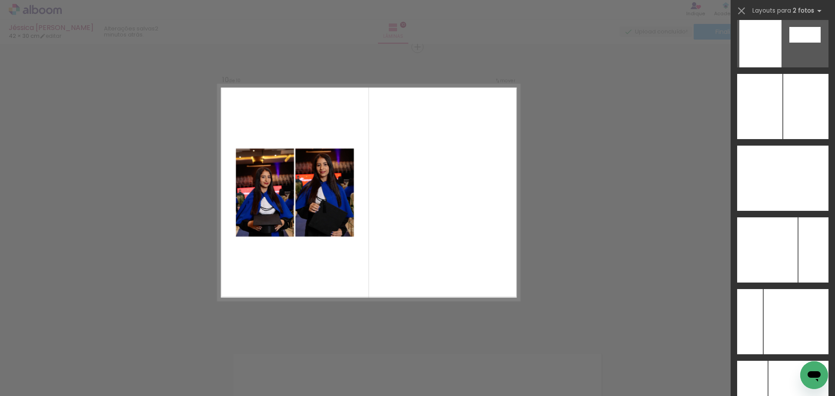
scroll to position [3388, 0]
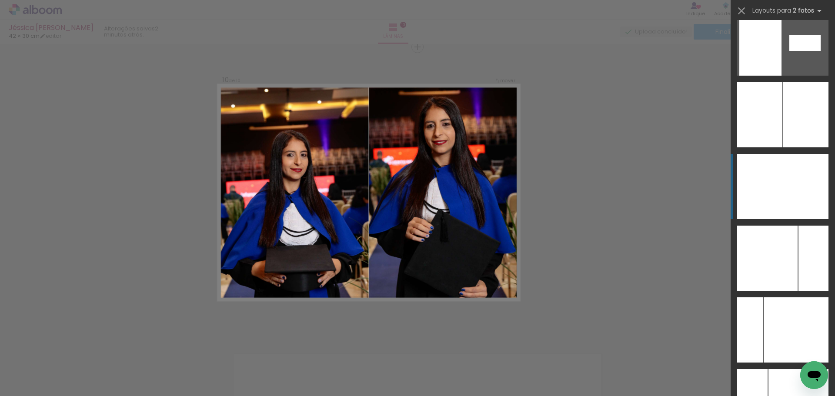
click at [804, 190] on div at bounding box center [806, 186] width 46 height 65
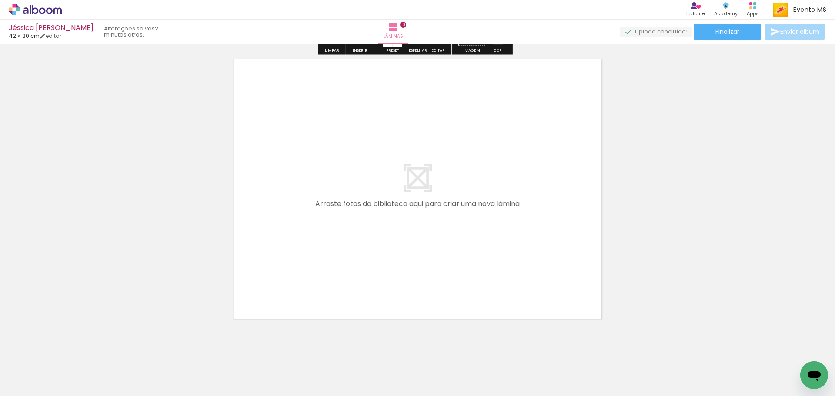
scroll to position [2938, 0]
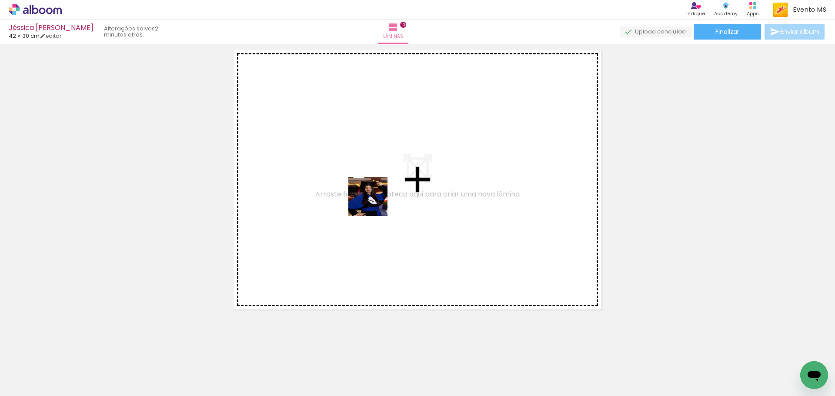
drag, startPoint x: 597, startPoint y: 366, endPoint x: 370, endPoint y: 200, distance: 281.3
click at [370, 200] on quentale-workspace at bounding box center [417, 198] width 835 height 396
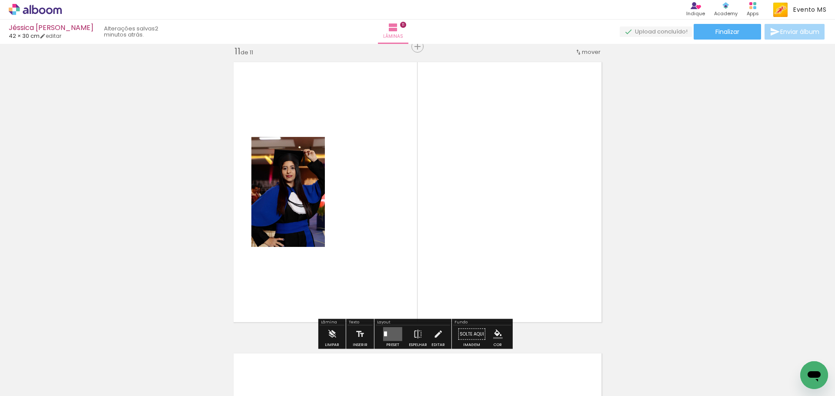
scroll to position [2925, 0]
drag, startPoint x: 677, startPoint y: 375, endPoint x: 669, endPoint y: 370, distance: 9.5
click at [674, 373] on quentale-thumb at bounding box center [655, 367] width 49 height 50
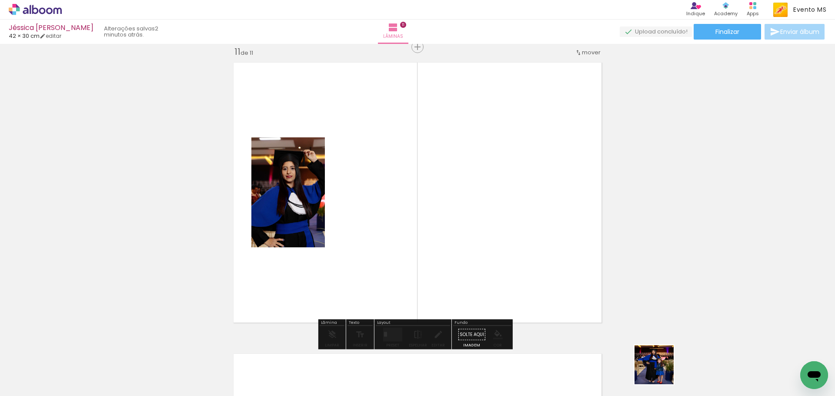
drag, startPoint x: 663, startPoint y: 372, endPoint x: 534, endPoint y: 244, distance: 181.1
click at [544, 257] on quentale-workspace at bounding box center [417, 198] width 835 height 396
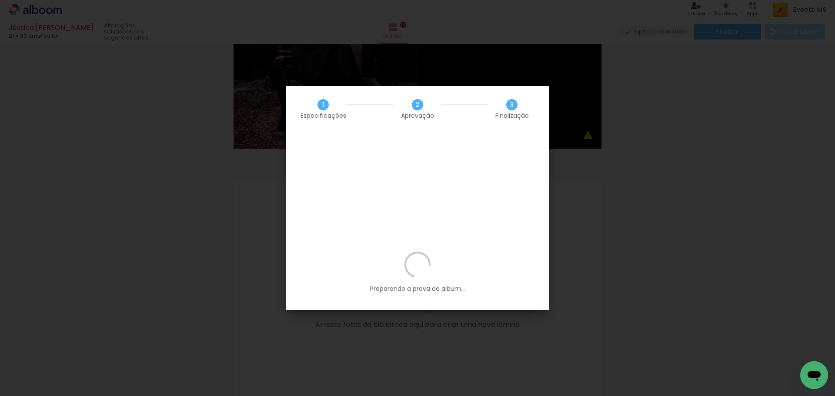
scroll to position [0, 1090]
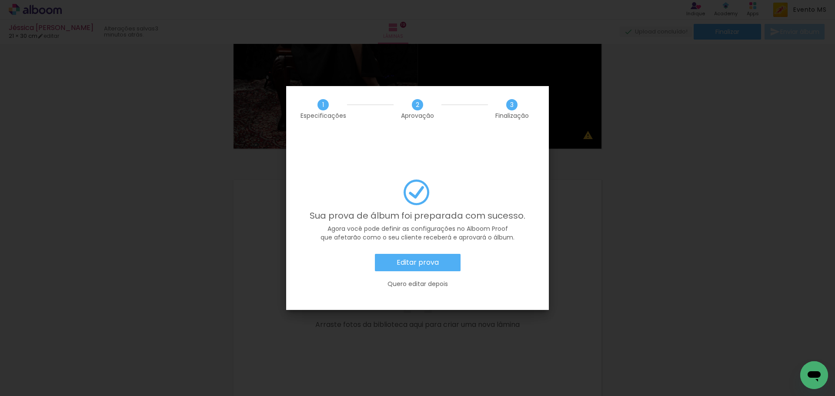
click at [0, 0] on slot "Editar prova" at bounding box center [0, 0] width 0 height 0
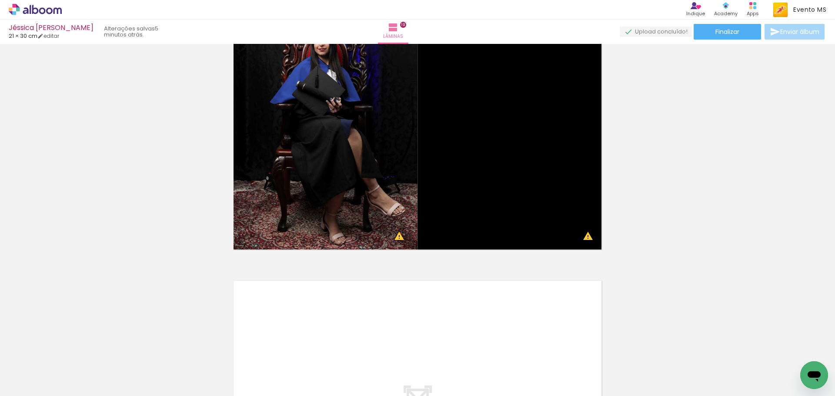
scroll to position [5302, 0]
